Goal: Task Accomplishment & Management: Use online tool/utility

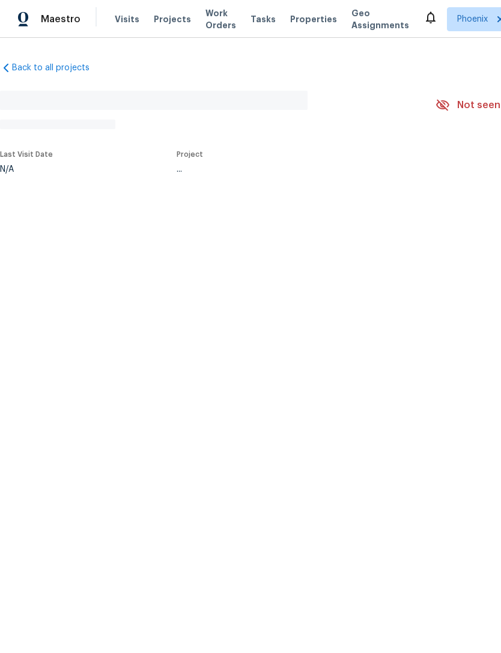
click at [210, 17] on span "Work Orders" at bounding box center [220, 19] width 31 height 24
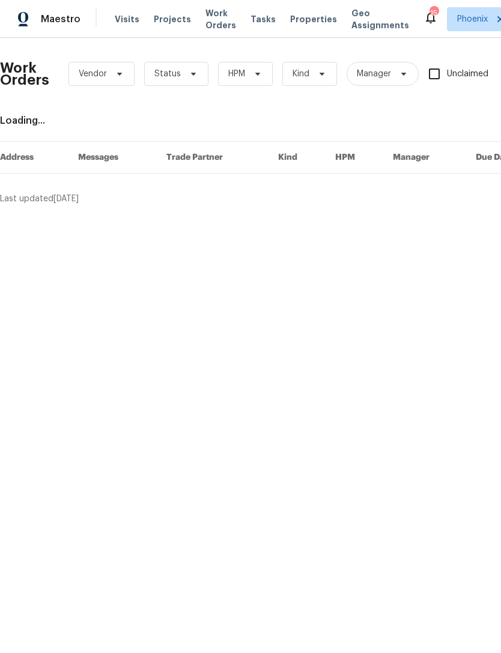
click at [213, 16] on span "Work Orders" at bounding box center [220, 19] width 31 height 24
click at [210, 21] on span "Work Orders" at bounding box center [220, 19] width 31 height 24
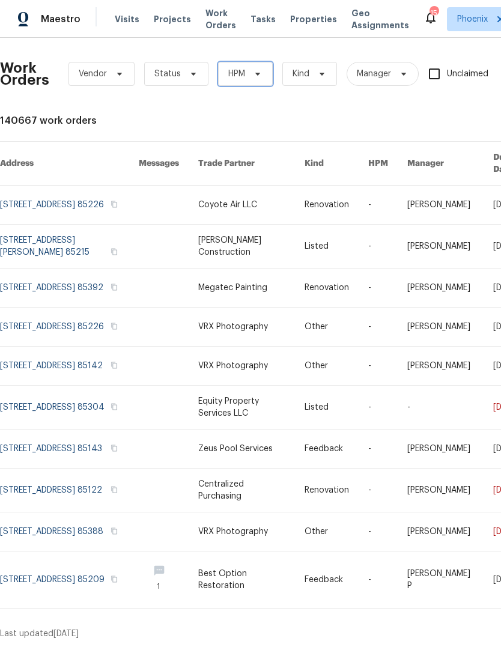
click at [262, 72] on span "HPM" at bounding box center [245, 74] width 55 height 24
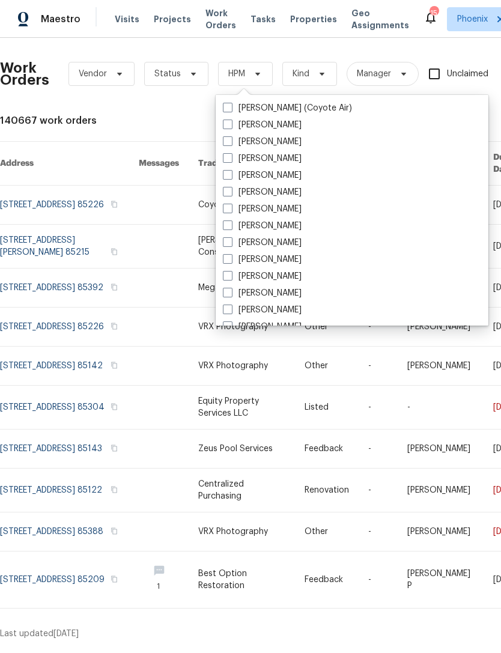
click at [276, 273] on label "[PERSON_NAME]" at bounding box center [262, 276] width 79 height 12
click at [231, 273] on input "[PERSON_NAME]" at bounding box center [227, 274] width 8 height 8
checkbox input "true"
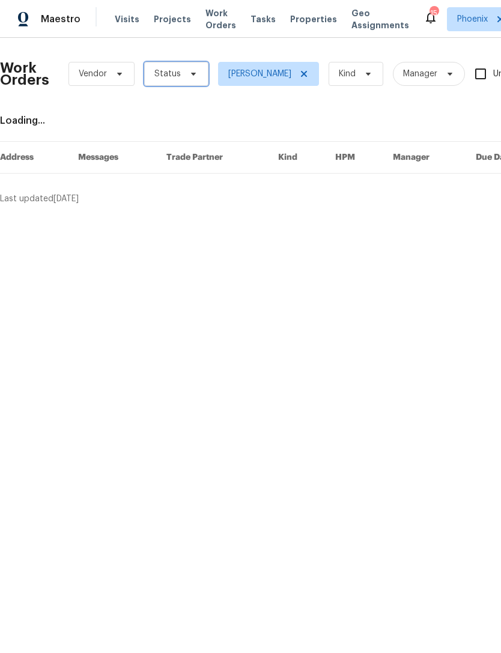
click at [195, 67] on span "Status" at bounding box center [176, 74] width 64 height 24
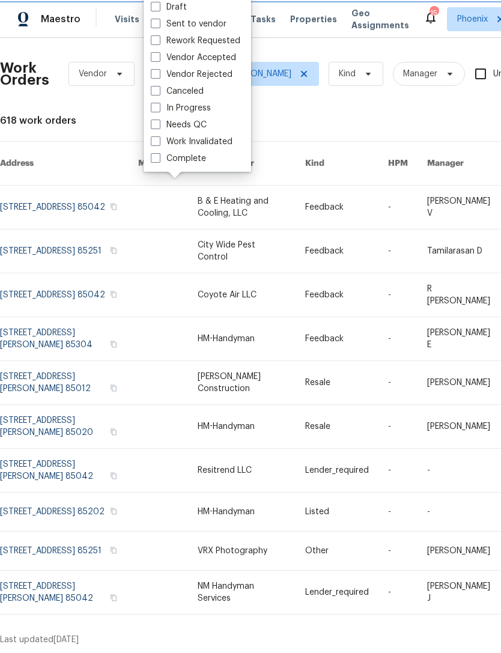
click at [193, 110] on label "In Progress" at bounding box center [181, 108] width 60 height 12
click at [159, 110] on input "In Progress" at bounding box center [155, 106] width 8 height 8
checkbox input "true"
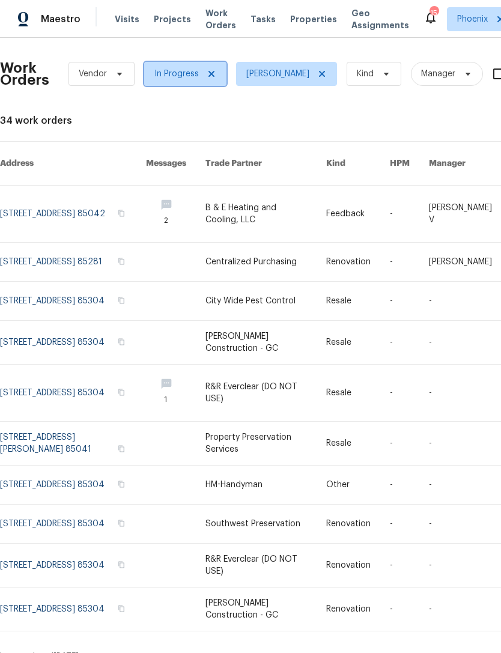
click at [208, 72] on icon at bounding box center [211, 74] width 6 height 6
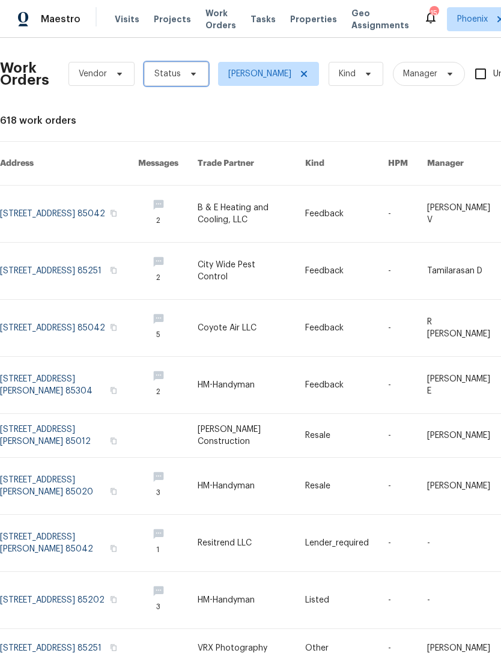
click at [170, 70] on span "Status" at bounding box center [167, 74] width 26 height 12
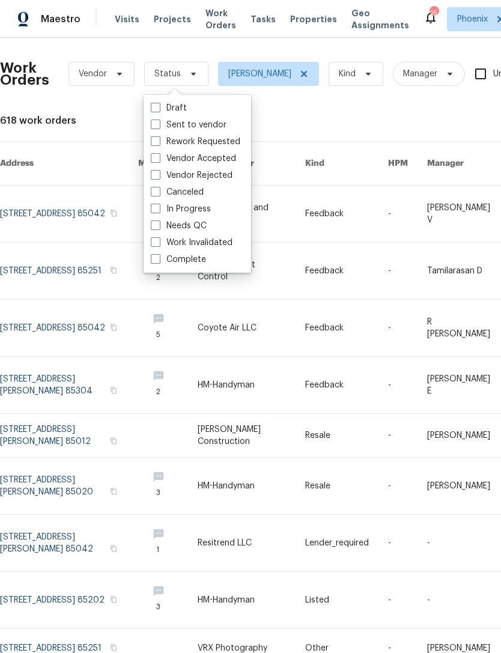
click at [187, 223] on label "Needs QC" at bounding box center [179, 226] width 56 height 12
click at [159, 223] on input "Needs QC" at bounding box center [155, 224] width 8 height 8
checkbox input "true"
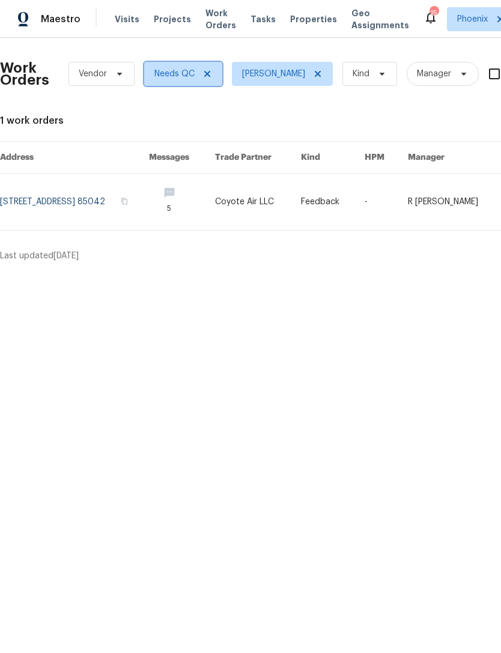
click at [207, 76] on icon at bounding box center [207, 74] width 10 height 10
